Goal: Task Accomplishment & Management: Complete application form

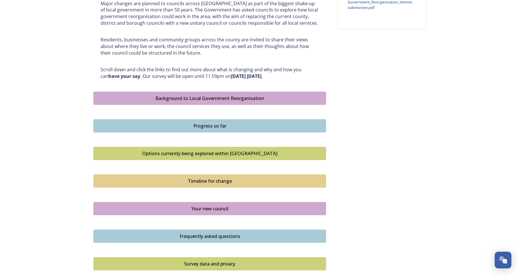
scroll to position [255, 0]
click at [214, 99] on div "Background to Local Government Reorganisation" at bounding box center [210, 98] width 226 height 7
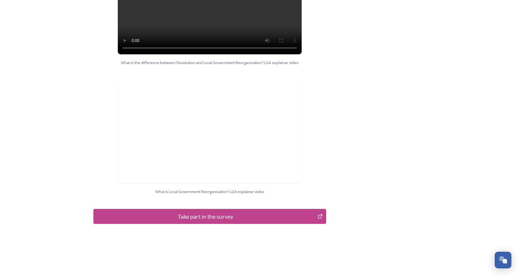
scroll to position [538, 0]
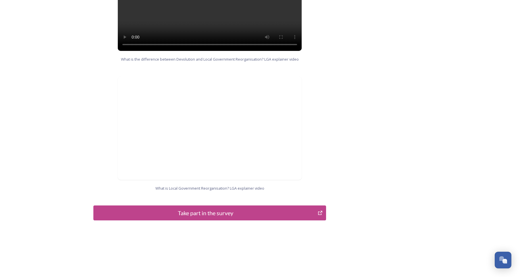
click at [249, 209] on div "Take part in the survey" at bounding box center [206, 213] width 218 height 9
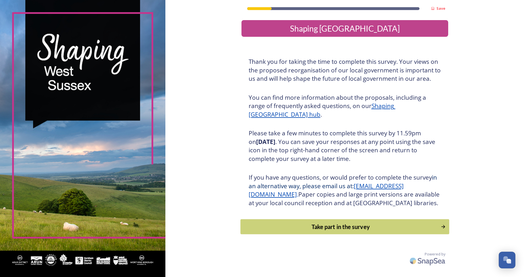
click at [322, 231] on div "Take part in the survey" at bounding box center [341, 226] width 194 height 9
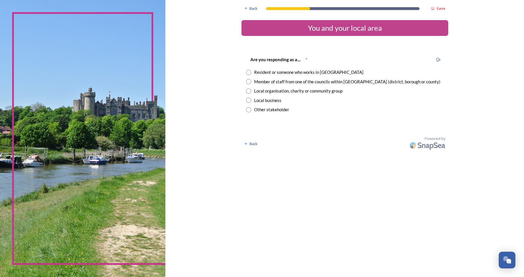
click at [249, 82] on input "radio" at bounding box center [248, 81] width 5 height 5
radio input "true"
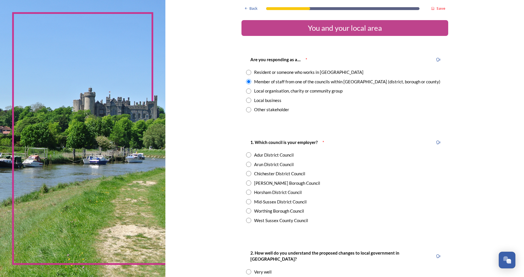
click at [313, 122] on div "Back Save You and your local area Are you responding as a.... * Resident or som…" at bounding box center [345, 262] width 207 height 525
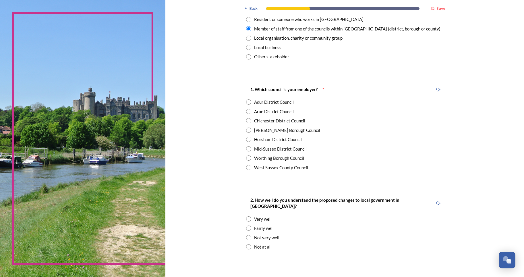
scroll to position [57, 0]
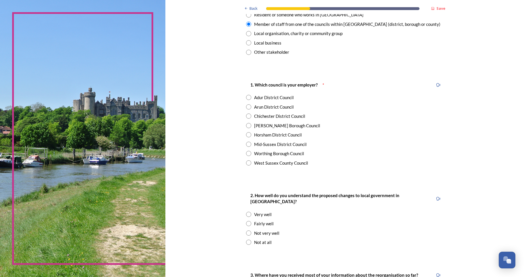
click at [251, 163] on div "West Sussex County Council" at bounding box center [345, 163] width 198 height 7
radio input "true"
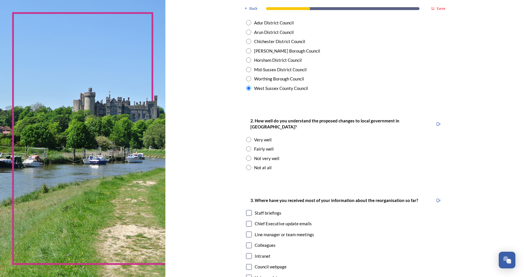
scroll to position [144, 0]
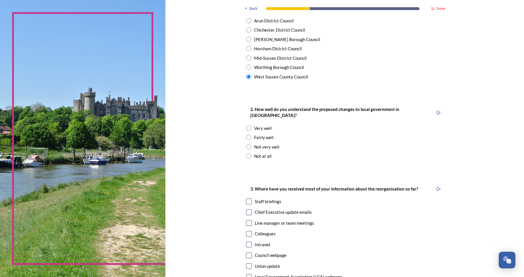
click at [247, 135] on input "radio" at bounding box center [248, 137] width 5 height 5
radio input "true"
click at [330, 145] on div "2. How well do you understand the proposed changes to local government in West …" at bounding box center [345, 132] width 207 height 65
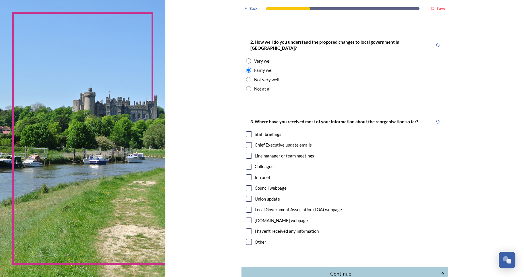
scroll to position [230, 0]
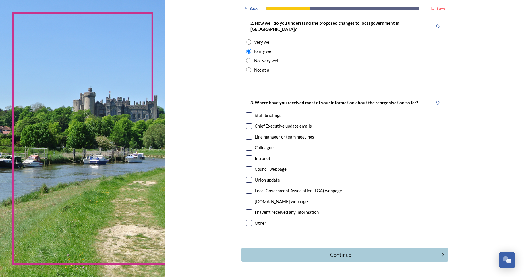
click at [248, 112] on input "checkbox" at bounding box center [249, 115] width 6 height 6
checkbox input "true"
click at [248, 123] on input "checkbox" at bounding box center [249, 126] width 6 height 6
checkbox input "true"
click at [247, 134] on input "checkbox" at bounding box center [249, 137] width 6 height 6
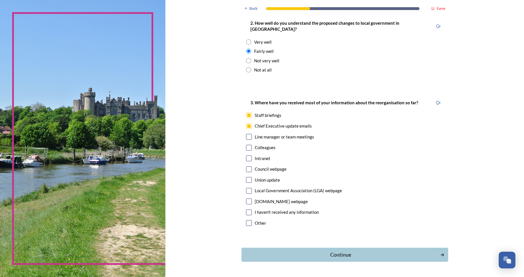
checkbox input "true"
click at [247, 155] on input "checkbox" at bounding box center [249, 158] width 6 height 6
checkbox input "true"
click at [246, 188] on input "checkbox" at bounding box center [249, 191] width 6 height 6
checkbox input "true"
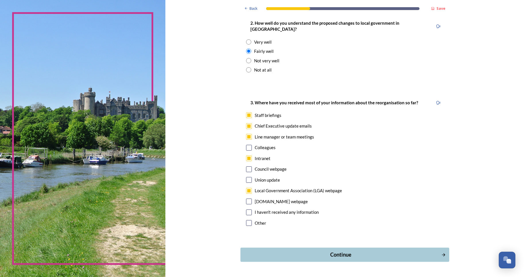
click at [337, 251] on div "Continue" at bounding box center [341, 255] width 195 height 8
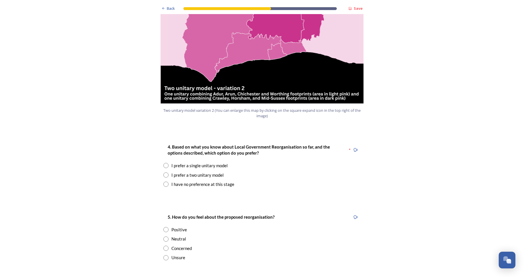
scroll to position [661, 0]
click at [164, 181] on input "radio" at bounding box center [165, 183] width 5 height 5
radio input "true"
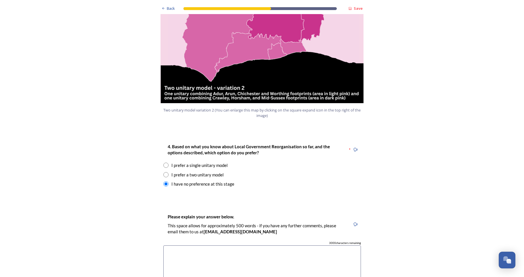
click at [270, 178] on div "Back Save Prioritising future services As explained on our Shaping West Sussex …" at bounding box center [262, 273] width 207 height 1869
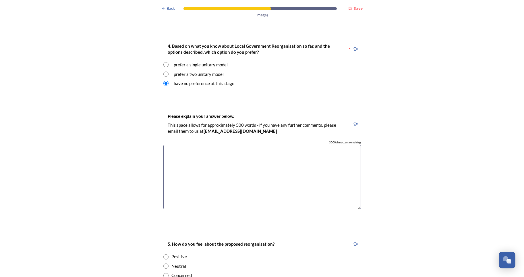
scroll to position [776, 0]
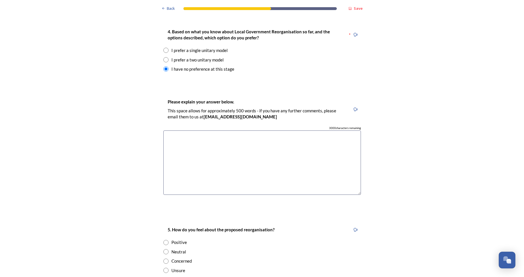
click at [208, 130] on textarea at bounding box center [262, 162] width 198 height 65
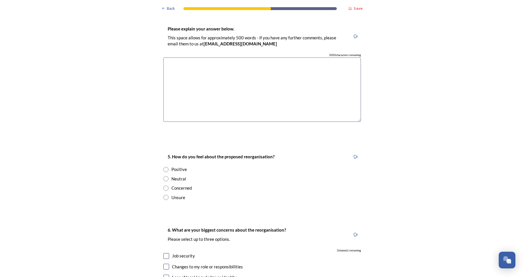
scroll to position [862, 0]
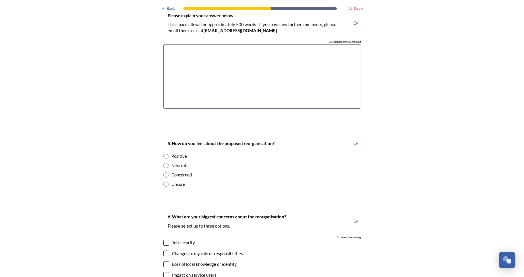
click at [165, 172] on input "radio" at bounding box center [165, 174] width 5 height 5
radio input "true"
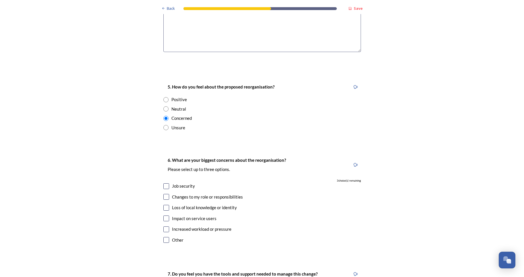
scroll to position [919, 0]
click at [166, 182] on input "checkbox" at bounding box center [166, 185] width 6 height 6
checkbox input "true"
click at [165, 193] on input "checkbox" at bounding box center [166, 196] width 6 height 6
checkbox input "true"
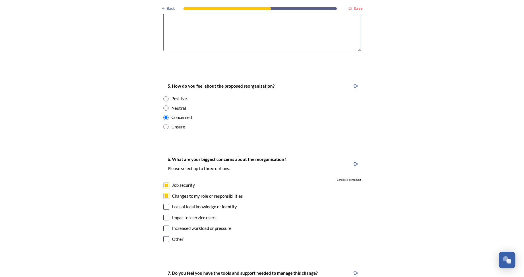
click at [166, 204] on input "checkbox" at bounding box center [166, 207] width 6 height 6
checkbox input "true"
click at [165, 215] on input "checkbox" at bounding box center [166, 218] width 6 height 6
checkbox input "false"
click at [166, 226] on input "checkbox" at bounding box center [166, 229] width 6 height 6
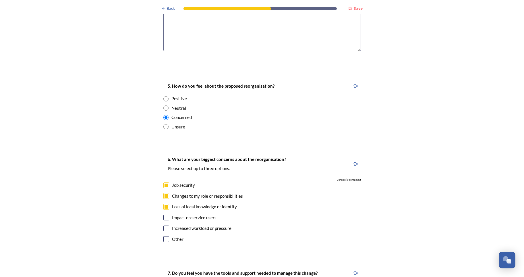
click at [163, 226] on input "checkbox" at bounding box center [166, 229] width 6 height 6
checkbox input "false"
click at [164, 204] on input "checkbox" at bounding box center [166, 207] width 6 height 6
checkbox input "false"
click at [165, 226] on input "checkbox" at bounding box center [166, 229] width 6 height 6
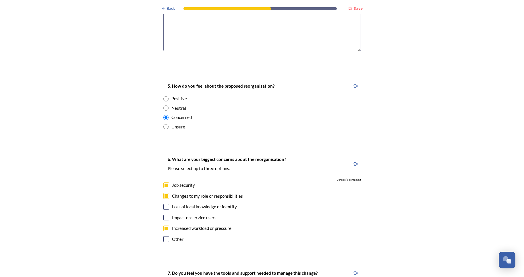
click at [258, 225] on div "Increased workload or pressure" at bounding box center [262, 228] width 198 height 7
checkbox input "false"
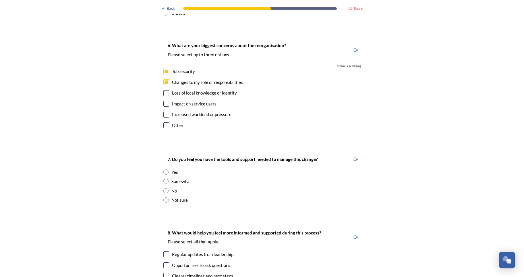
scroll to position [1034, 0]
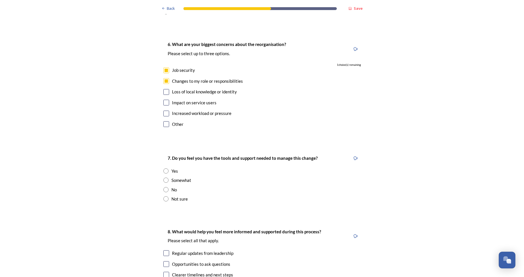
click at [164, 178] on input "radio" at bounding box center [165, 180] width 5 height 5
radio input "true"
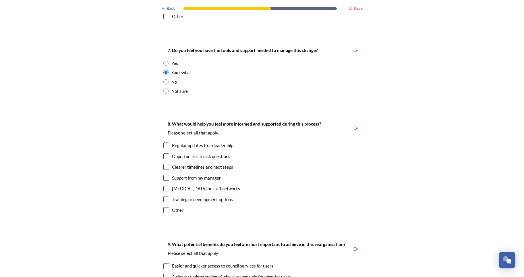
scroll to position [1149, 0]
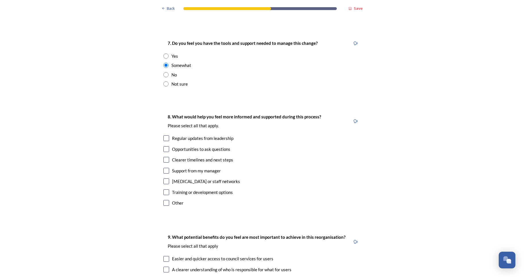
click at [163, 135] on input "checkbox" at bounding box center [166, 138] width 6 height 6
checkbox input "true"
click at [164, 146] on input "checkbox" at bounding box center [166, 149] width 6 height 6
checkbox input "true"
click at [164, 157] on input "checkbox" at bounding box center [166, 160] width 6 height 6
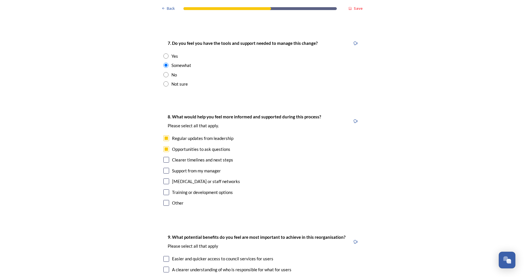
checkbox input "true"
click at [165, 178] on input "checkbox" at bounding box center [166, 181] width 6 height 6
checkbox input "true"
click at [165, 189] on input "checkbox" at bounding box center [166, 192] width 6 height 6
checkbox input "true"
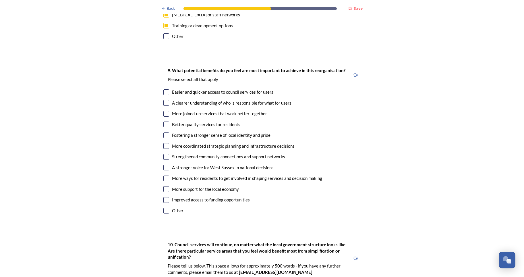
scroll to position [1322, 0]
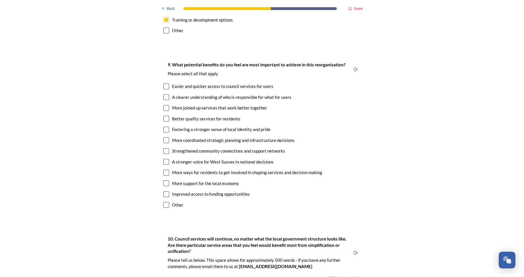
drag, startPoint x: 166, startPoint y: 70, endPoint x: 168, endPoint y: 74, distance: 4.8
click at [166, 84] on input "checkbox" at bounding box center [166, 87] width 6 height 6
checkbox input "true"
click at [167, 94] on div "A clearer understanding of who is responsible for what for users" at bounding box center [262, 97] width 198 height 7
checkbox input "true"
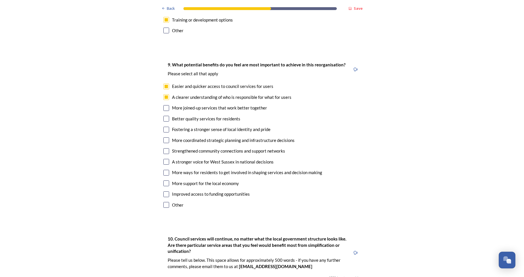
click at [165, 95] on div "9. What potential benefits do you feel are most important to achieve in this re…" at bounding box center [262, 135] width 207 height 160
click at [163, 105] on input "checkbox" at bounding box center [166, 108] width 6 height 6
checkbox input "true"
click at [164, 116] on input "checkbox" at bounding box center [166, 119] width 6 height 6
checkbox input "true"
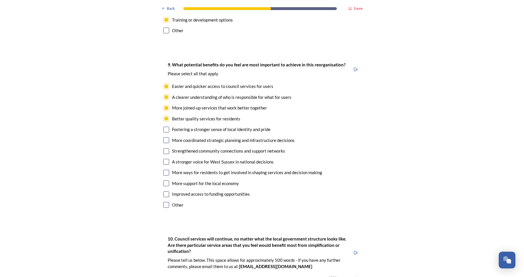
click at [165, 137] on input "checkbox" at bounding box center [166, 140] width 6 height 6
checkbox input "true"
click at [163, 148] on input "checkbox" at bounding box center [166, 151] width 6 height 6
checkbox input "true"
click at [166, 159] on input "checkbox" at bounding box center [166, 162] width 6 height 6
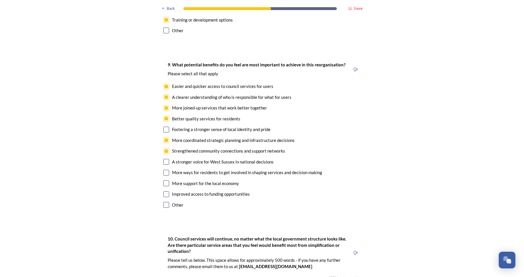
checkbox input "true"
click at [166, 180] on input "checkbox" at bounding box center [166, 183] width 6 height 6
checkbox input "true"
click at [164, 191] on input "checkbox" at bounding box center [166, 194] width 6 height 6
checkbox input "true"
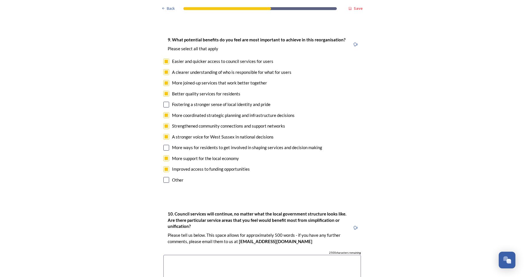
scroll to position [1379, 0]
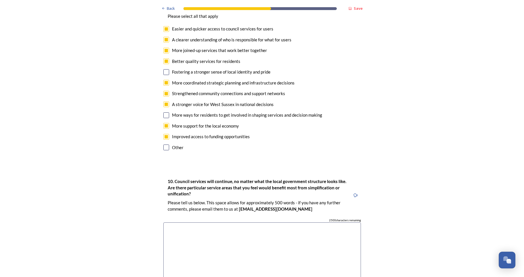
click at [165, 112] on input "checkbox" at bounding box center [166, 115] width 6 height 6
checkbox input "true"
click at [164, 69] on input "checkbox" at bounding box center [166, 72] width 6 height 6
checkbox input "true"
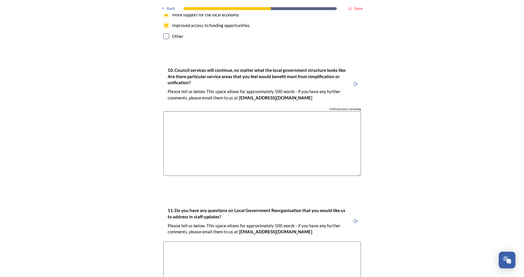
scroll to position [1494, 0]
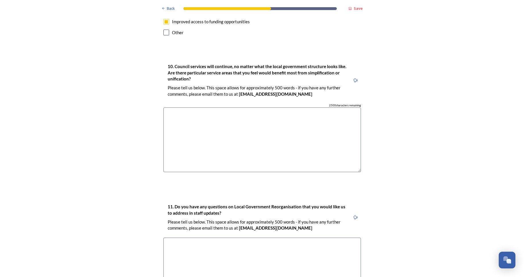
click at [209, 107] on textarea at bounding box center [262, 139] width 198 height 65
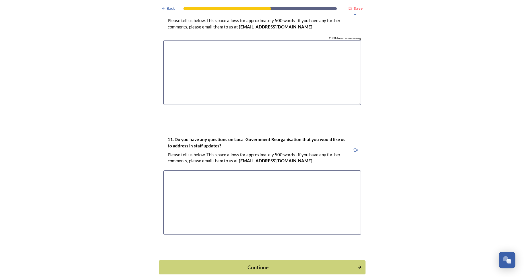
scroll to position [1575, 0]
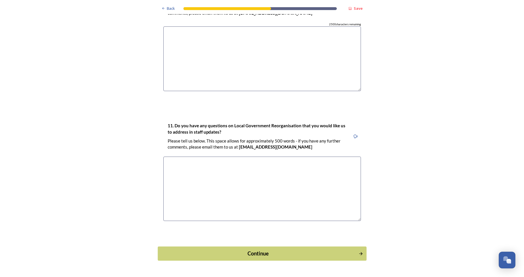
click at [259, 250] on div "Continue" at bounding box center [258, 254] width 195 height 8
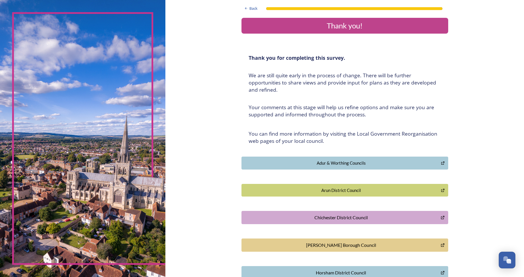
scroll to position [0, 0]
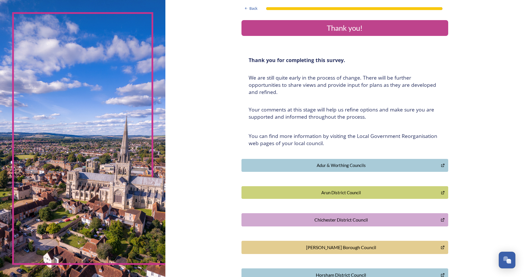
click at [230, 195] on div "Back Thank you! Thank you for completing this survey. ﻿We are still quite early…" at bounding box center [345, 185] width 359 height 370
